Goal: Task Accomplishment & Management: Manage account settings

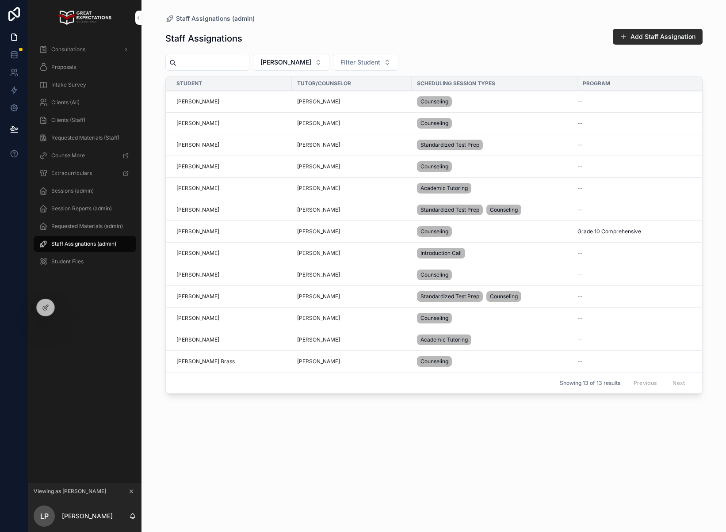
click at [0, 0] on div at bounding box center [0, 0] width 0 height 0
click at [0, 0] on icon at bounding box center [0, 0] width 0 height 0
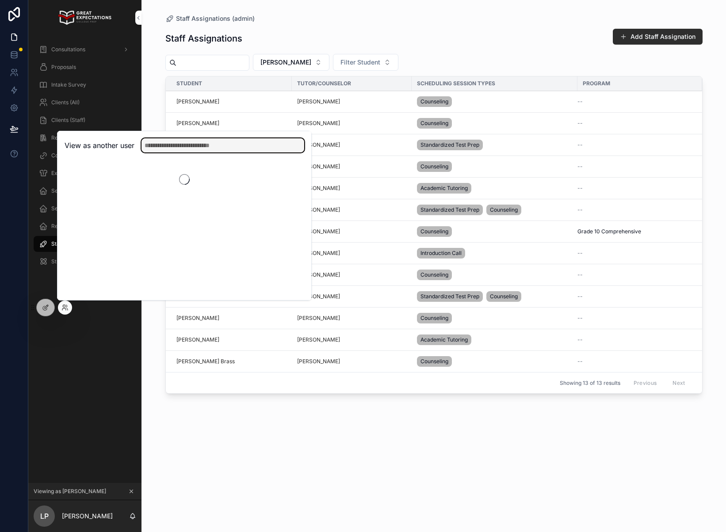
click at [205, 150] on input "text" at bounding box center [222, 145] width 163 height 14
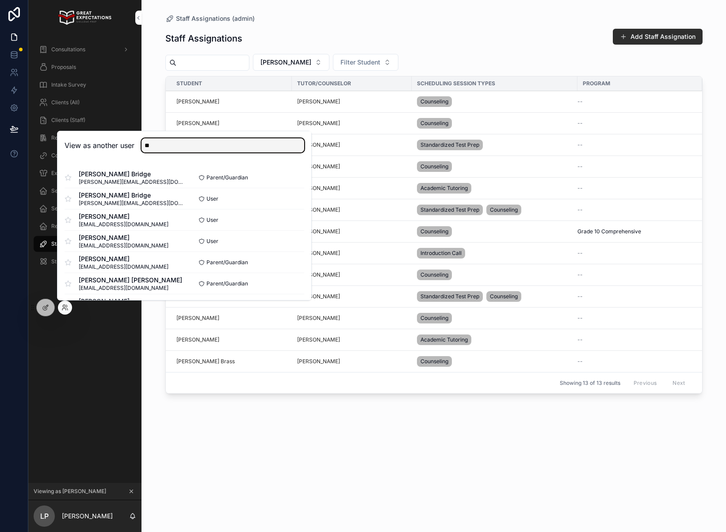
type input "*"
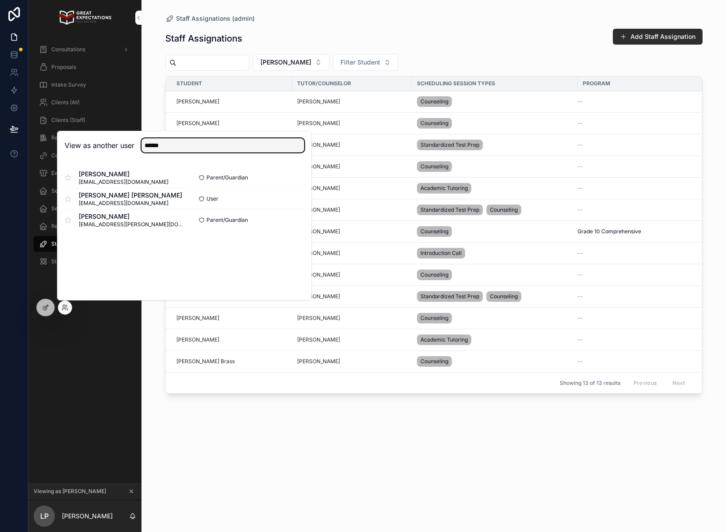
type input "******"
click at [0, 0] on button "Select" at bounding box center [0, 0] width 0 height 0
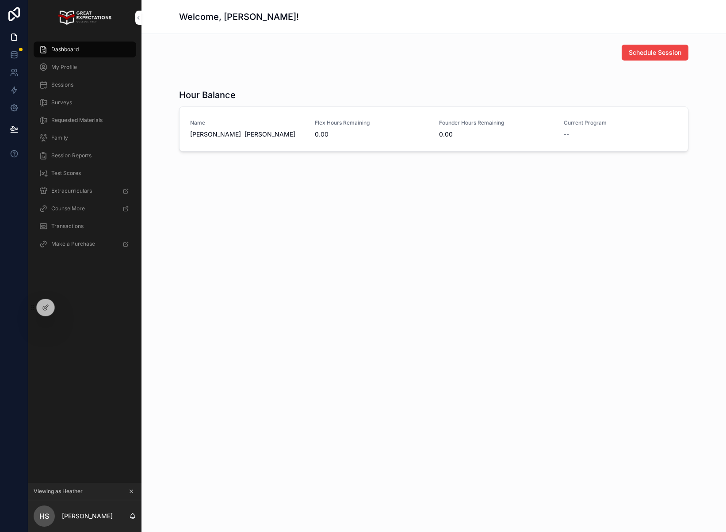
click at [77, 225] on span "Transactions" at bounding box center [67, 226] width 32 height 7
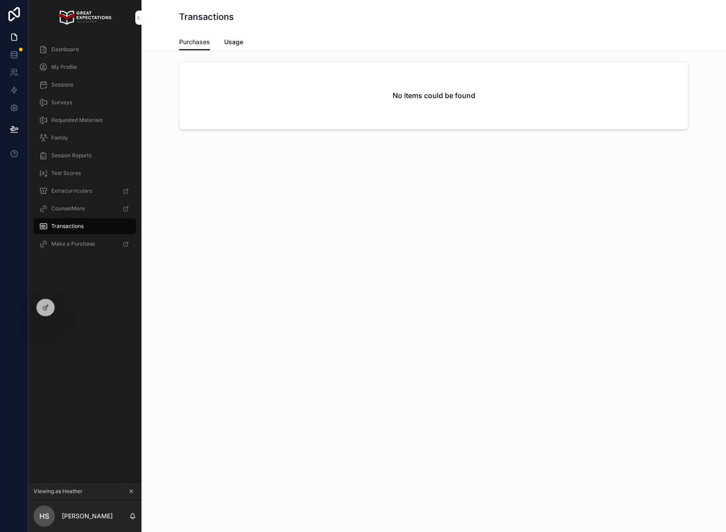
click at [247, 42] on div "Purchases Usage" at bounding box center [433, 42] width 509 height 17
click at [244, 42] on div "Purchases Usage" at bounding box center [433, 42] width 509 height 17
click at [243, 41] on div "Purchases Usage" at bounding box center [433, 42] width 509 height 17
click at [240, 41] on span "Usage" at bounding box center [233, 42] width 19 height 9
click at [285, 59] on div "No items could be found" at bounding box center [433, 97] width 570 height 79
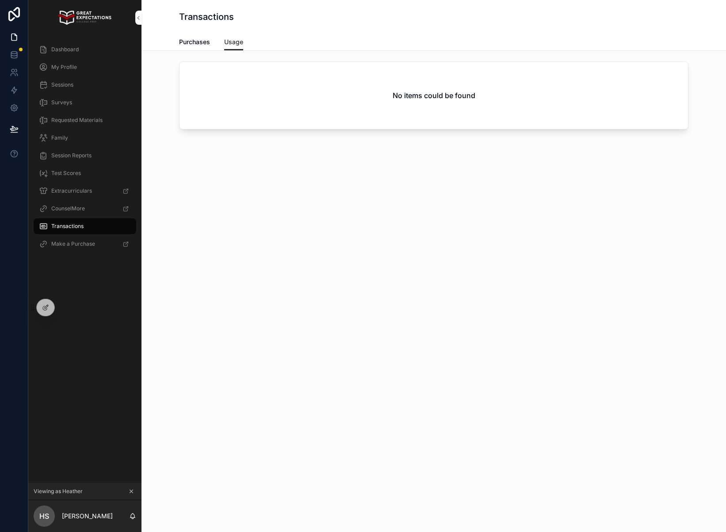
click at [67, 49] on span "Dashboard" at bounding box center [64, 49] width 27 height 7
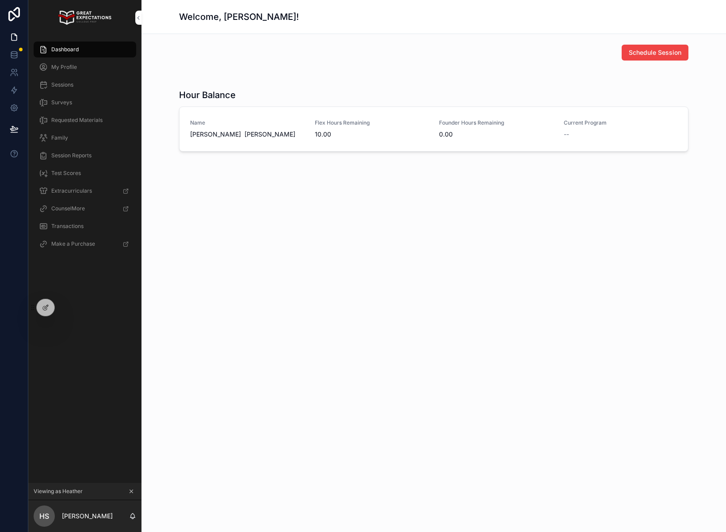
click at [71, 66] on span "My Profile" at bounding box center [64, 67] width 26 height 7
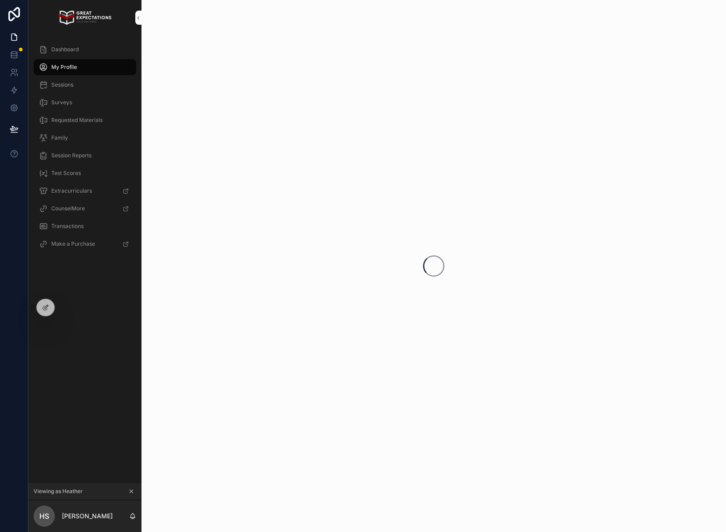
click at [73, 50] on span "Dashboard" at bounding box center [64, 49] width 27 height 7
